Goal: Complete application form

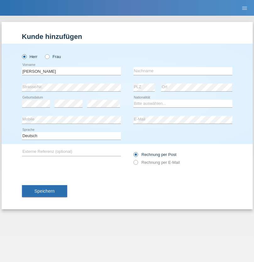
type input "[PERSON_NAME]"
click at [183, 71] on input "text" at bounding box center [182, 71] width 99 height 8
type input "[PERSON_NAME]"
select select "FR"
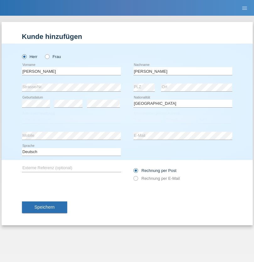
select select "C"
select select "24"
select select "02"
select select "2010"
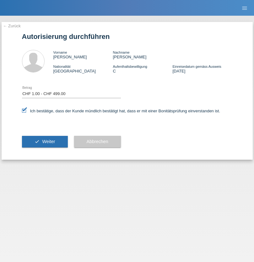
select select "1"
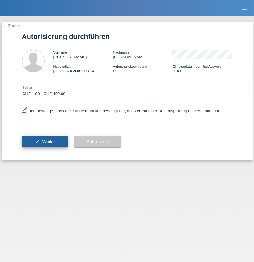
click at [45, 142] on span "Weiter" at bounding box center [48, 141] width 13 height 5
